Goal: Find specific page/section: Find specific page/section

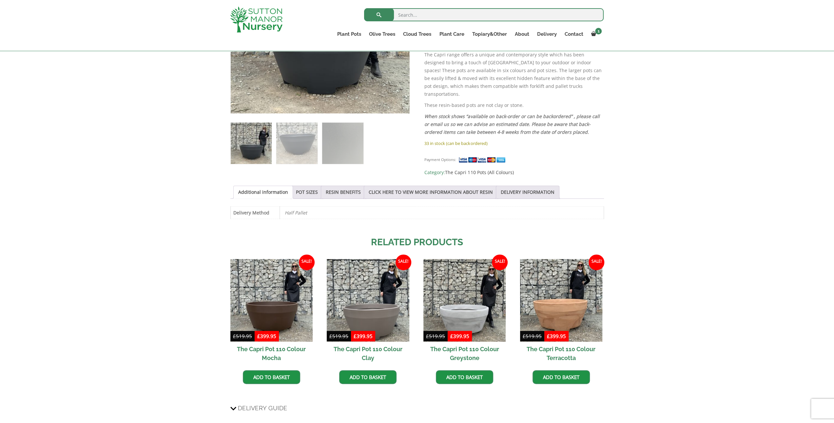
scroll to position [218, 0]
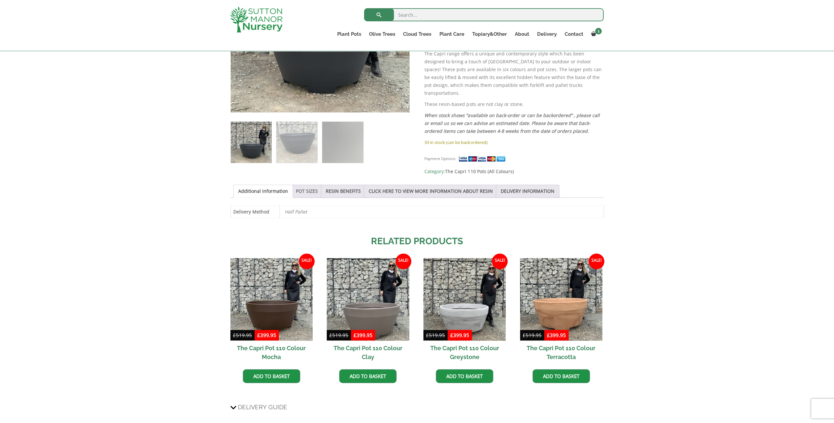
click at [296, 185] on link "POT SIZES" at bounding box center [307, 191] width 22 height 12
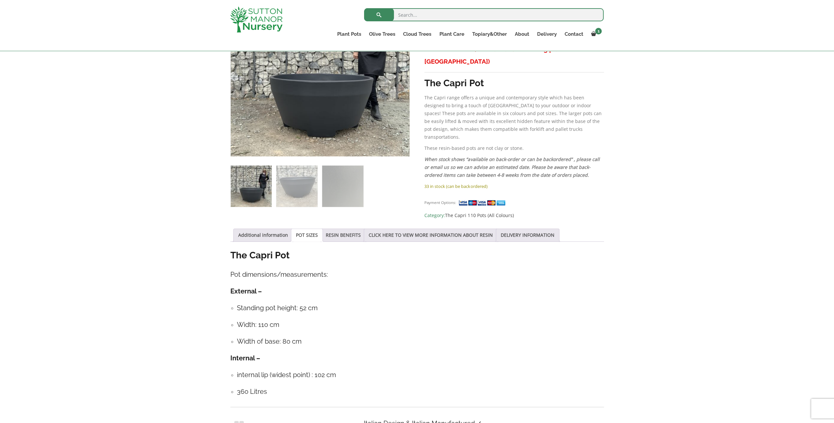
scroll to position [0, 0]
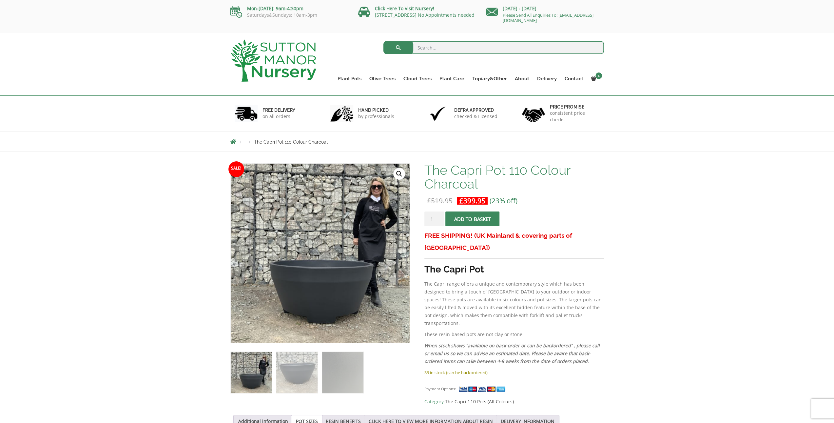
click at [430, 44] on input "search" at bounding box center [493, 47] width 220 height 13
type input "capri"
click at [383, 41] on button "submit" at bounding box center [398, 47] width 30 height 13
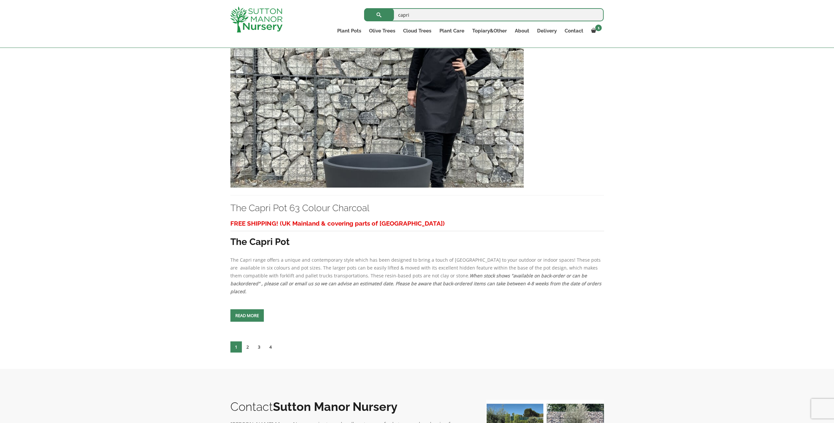
scroll to position [2620, 0]
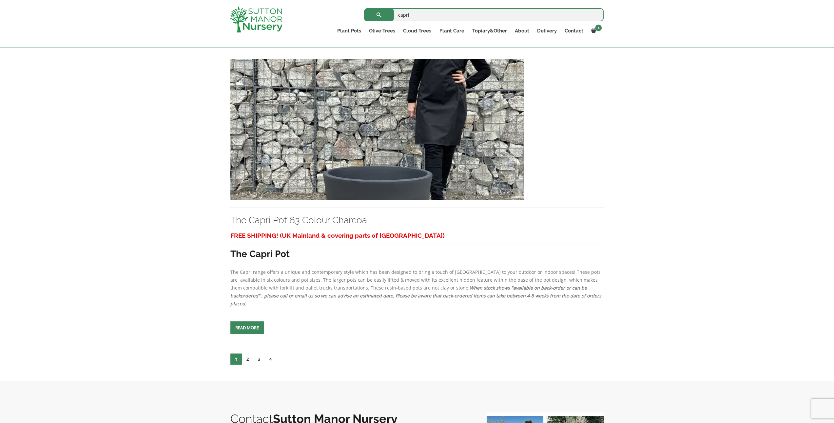
click at [246, 353] on link "2" at bounding box center [247, 358] width 11 height 11
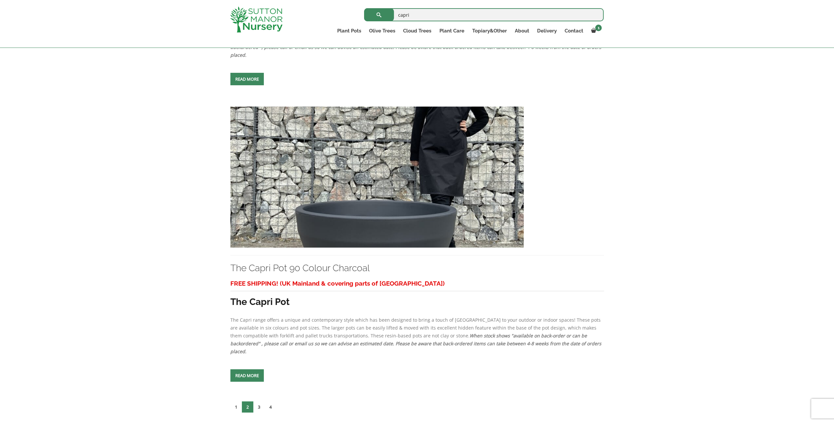
scroll to position [2839, 0]
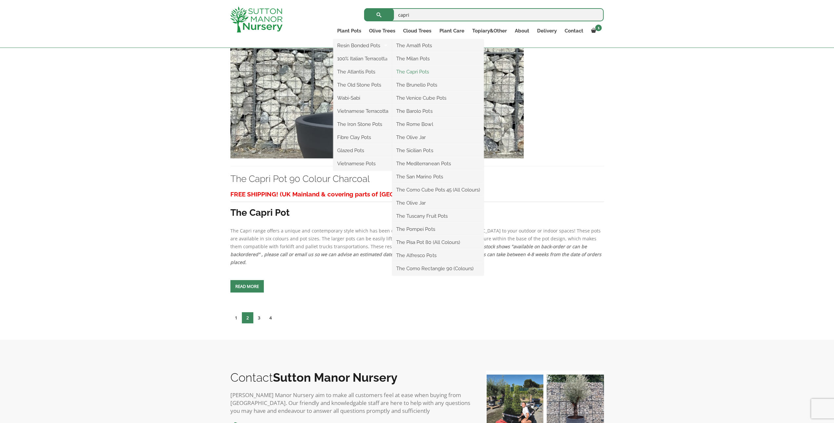
click at [415, 70] on link "The Capri Pots" at bounding box center [437, 72] width 91 height 10
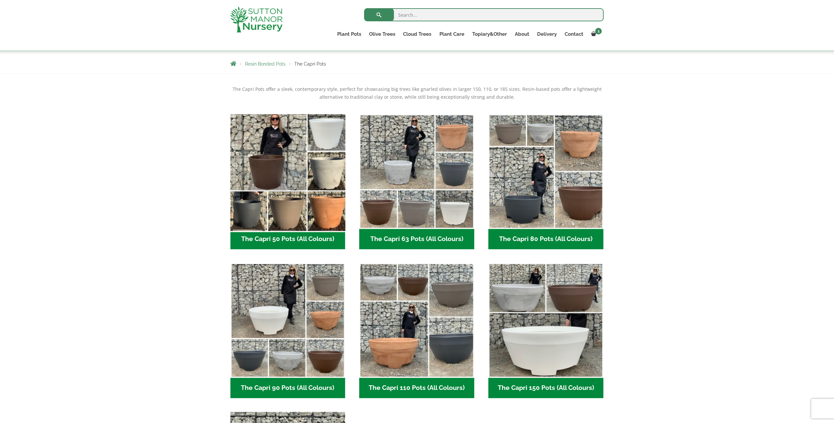
scroll to position [218, 0]
